Goal: Register for event/course

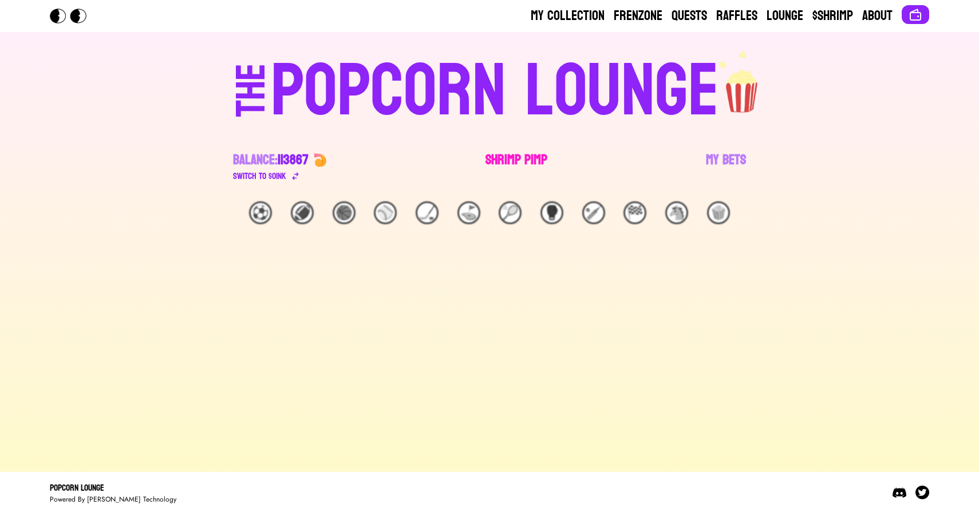
click at [496, 154] on link "Shrimp Pimp" at bounding box center [516, 167] width 62 height 32
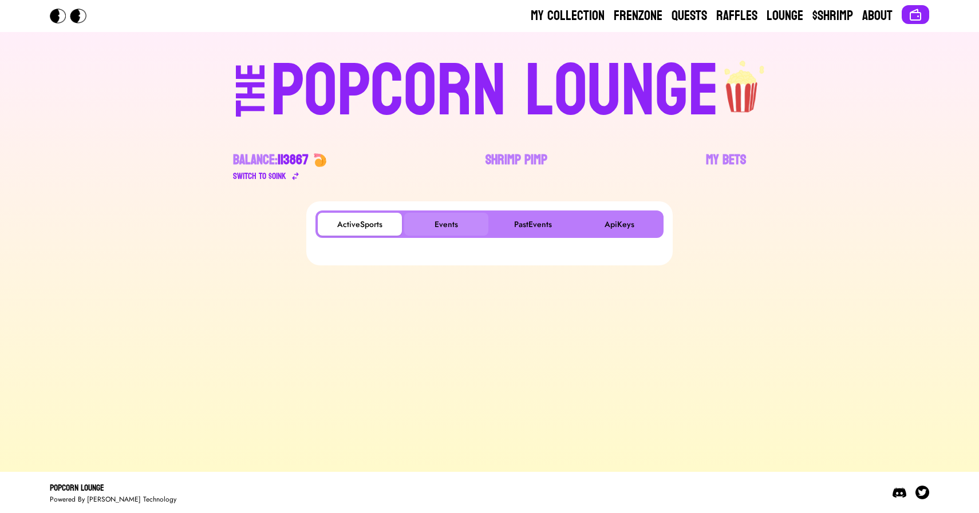
click at [443, 213] on button "Events" at bounding box center [446, 224] width 84 height 23
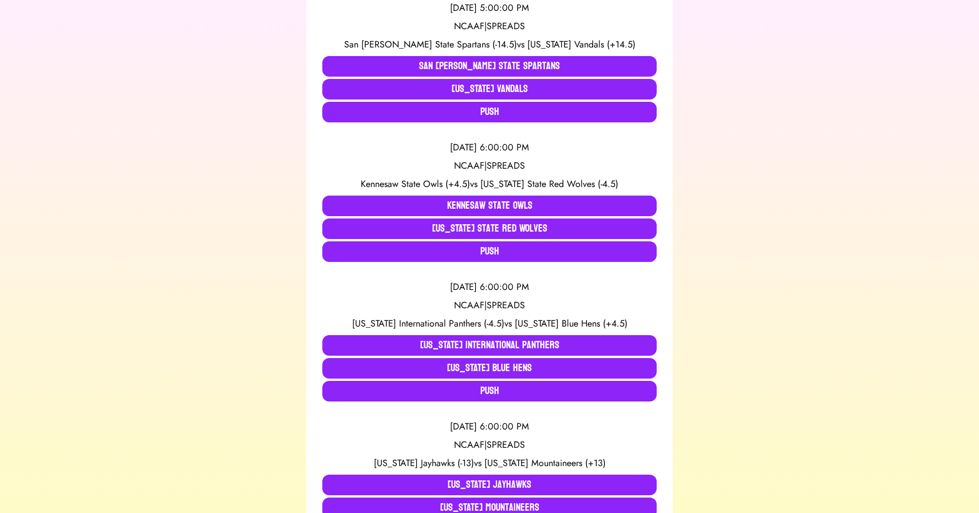
scroll to position [551, 0]
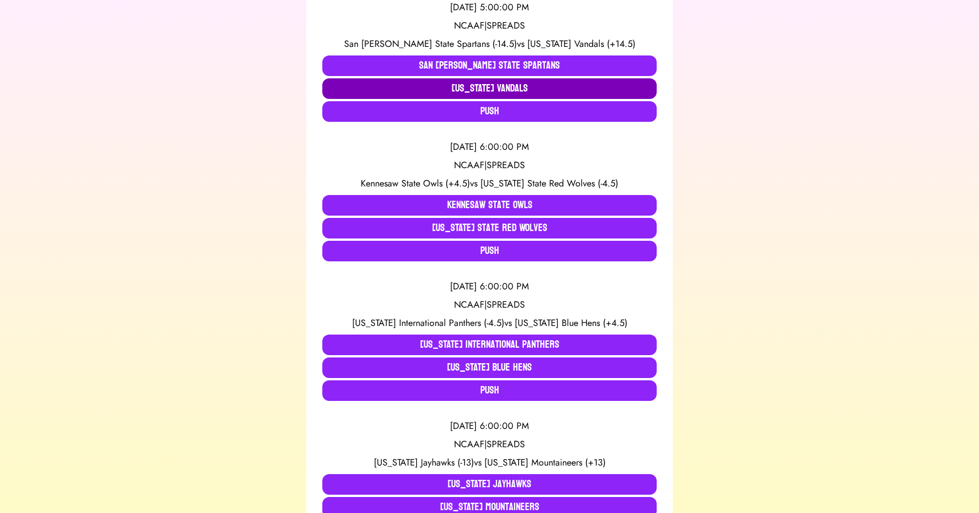
click at [371, 89] on button "Idaho Vandals" at bounding box center [489, 88] width 334 height 21
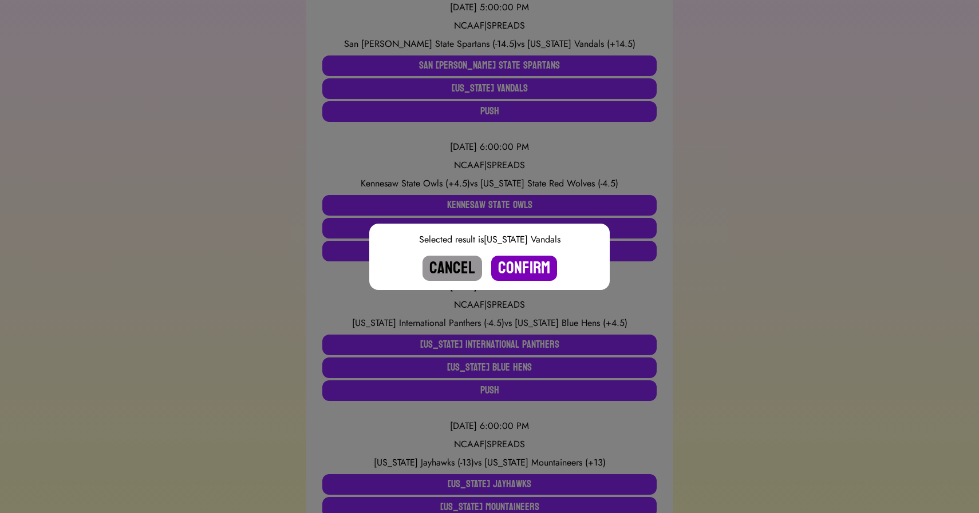
click at [518, 268] on button "Confirm" at bounding box center [524, 268] width 66 height 25
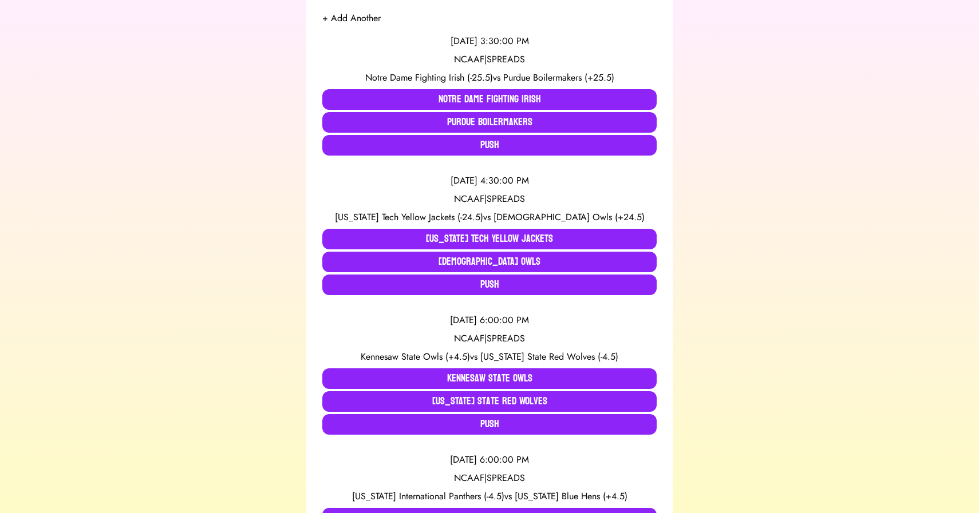
scroll to position [239, 0]
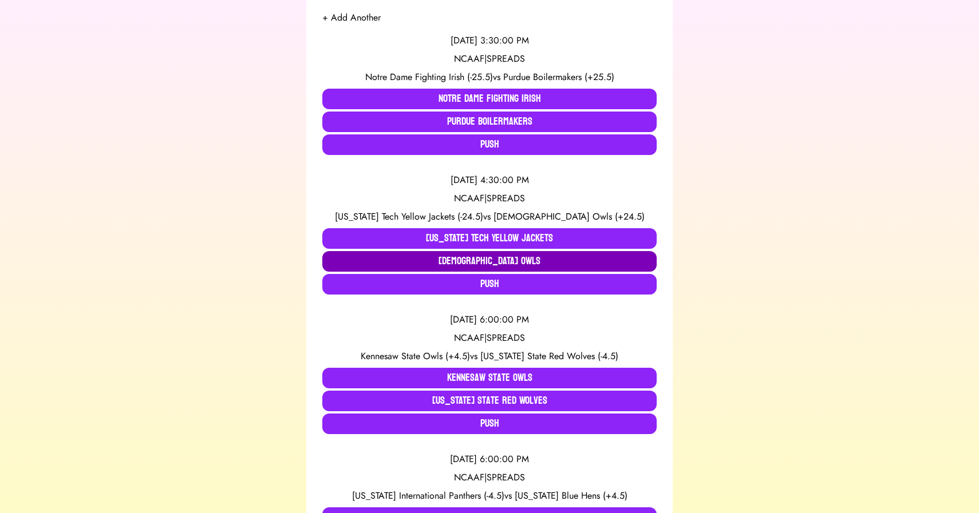
click at [462, 260] on button "Temple Owls" at bounding box center [489, 261] width 334 height 21
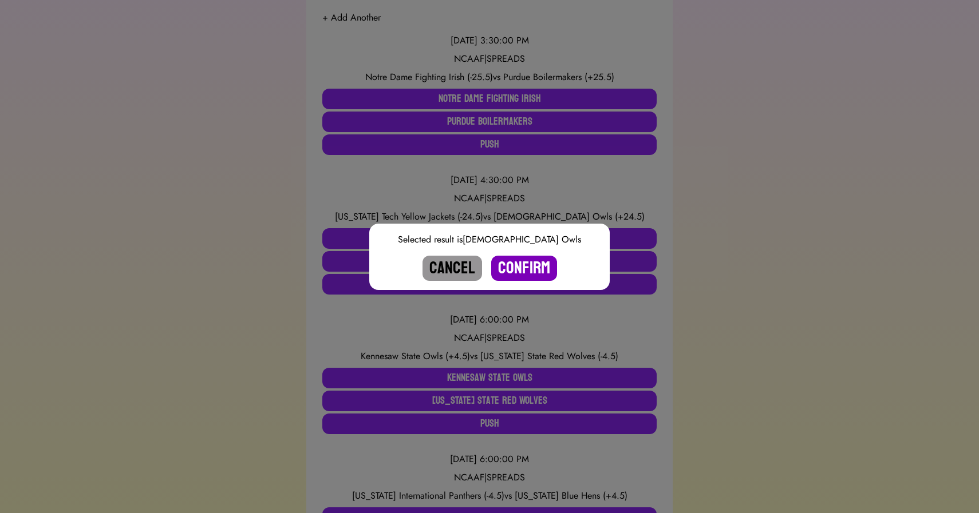
click at [521, 266] on button "Confirm" at bounding box center [524, 268] width 66 height 25
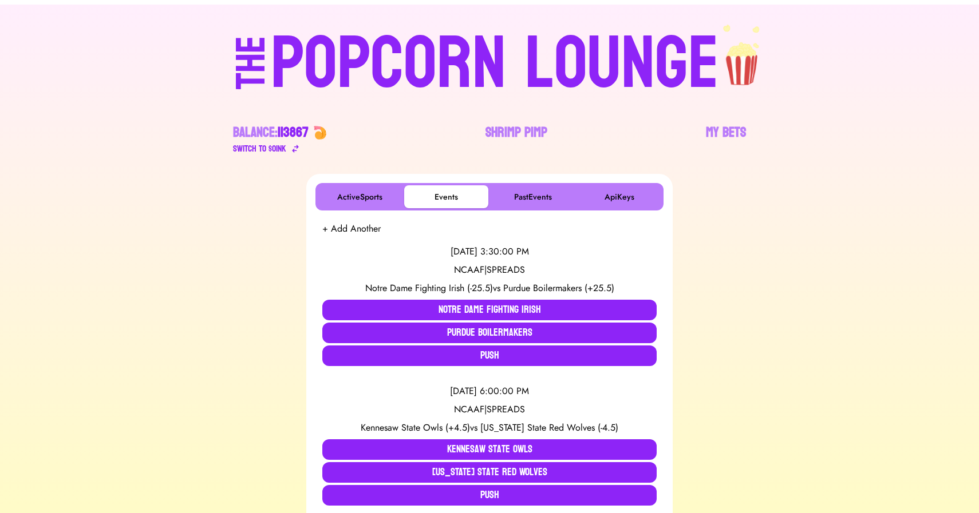
scroll to position [0, 0]
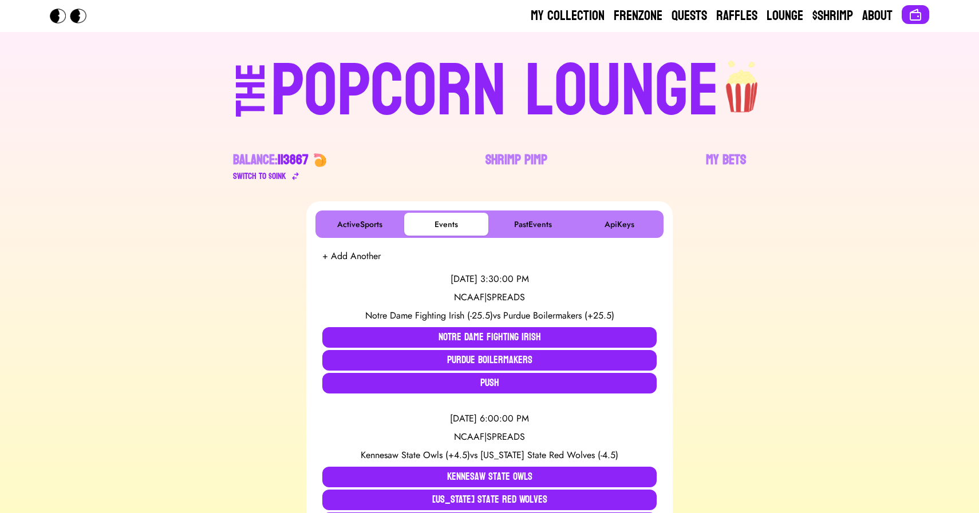
click at [536, 98] on div "POPCORN LOUNGE" at bounding box center [495, 91] width 448 height 73
